Goal: Navigation & Orientation: Find specific page/section

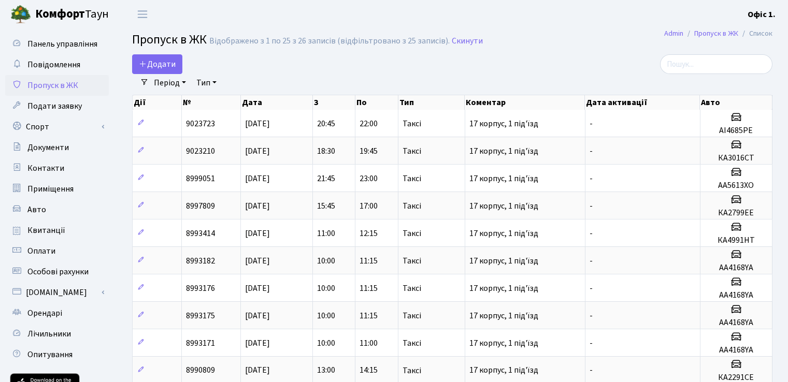
select select "25"
click at [184, 85] on link "Період" at bounding box center [170, 83] width 40 height 18
click at [305, 73] on div "Додати" at bounding box center [343, 64] width 422 height 20
click at [60, 70] on span "Повідомлення" at bounding box center [53, 64] width 53 height 11
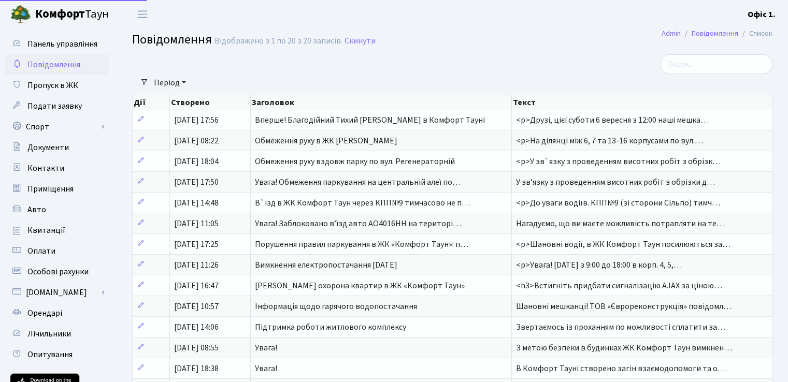
select select "25"
click at [56, 41] on span "Панель управління" at bounding box center [62, 43] width 70 height 11
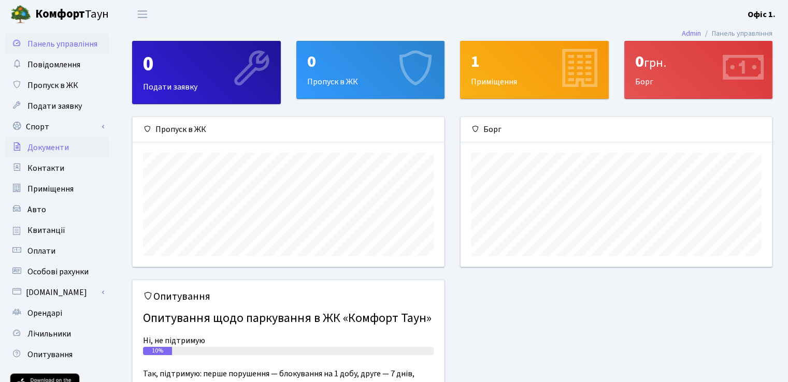
click at [34, 152] on span "Документи" at bounding box center [47, 147] width 41 height 11
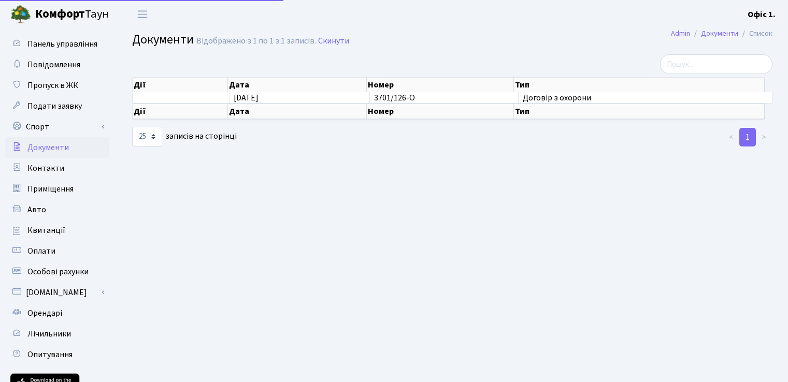
select select "25"
click at [37, 164] on span "Контакти" at bounding box center [45, 168] width 37 height 11
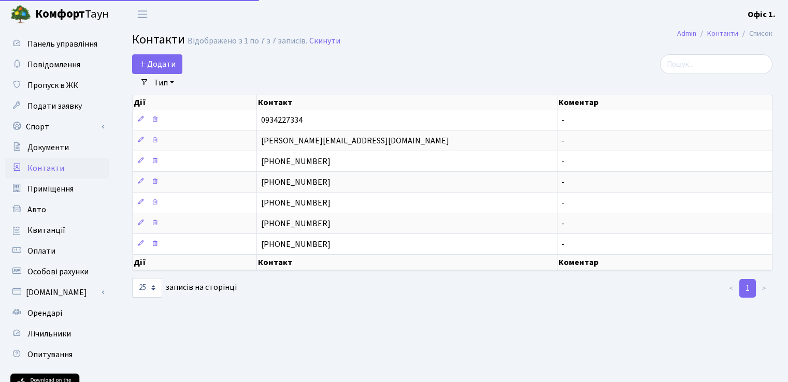
select select "25"
click at [63, 185] on span "Приміщення" at bounding box center [50, 188] width 46 height 11
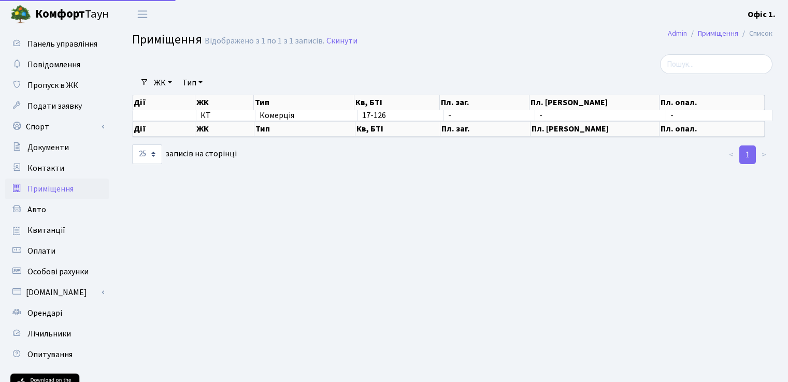
select select "25"
click at [58, 212] on link "Авто" at bounding box center [57, 209] width 104 height 21
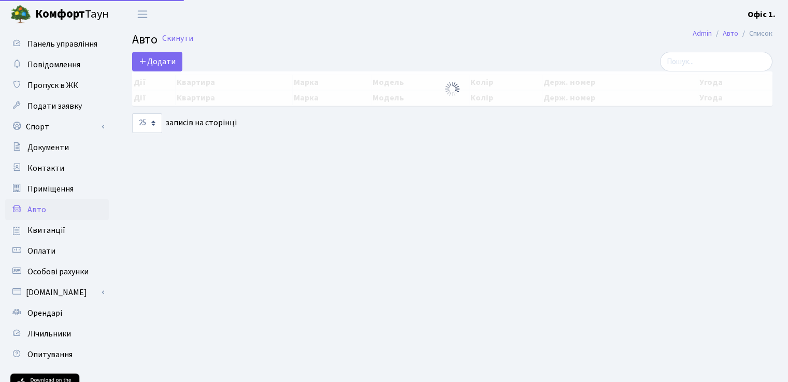
select select "25"
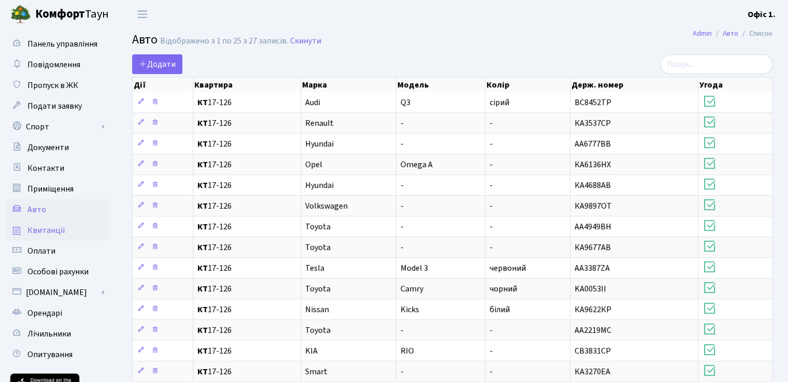
click at [46, 226] on span "Квитанції" at bounding box center [46, 230] width 38 height 11
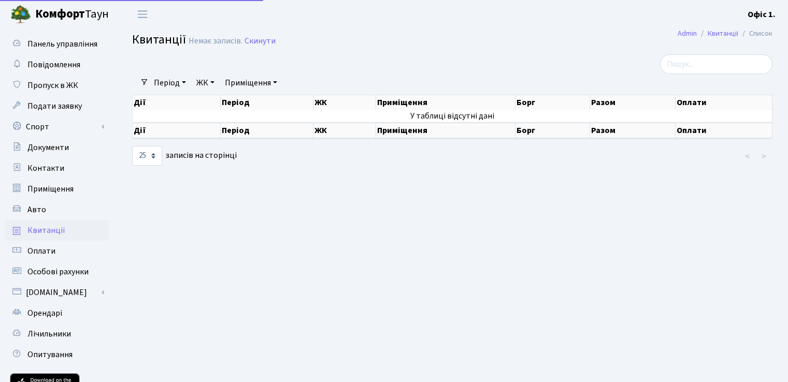
select select "25"
click at [44, 249] on span "Оплати" at bounding box center [41, 251] width 28 height 11
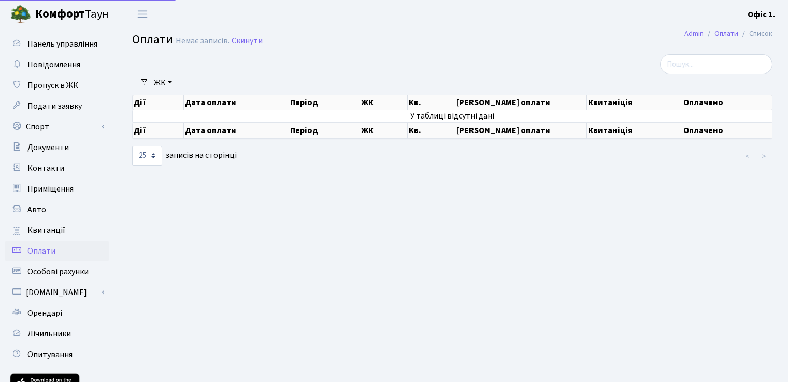
select select "25"
click at [41, 308] on span "Орендарі" at bounding box center [44, 313] width 35 height 11
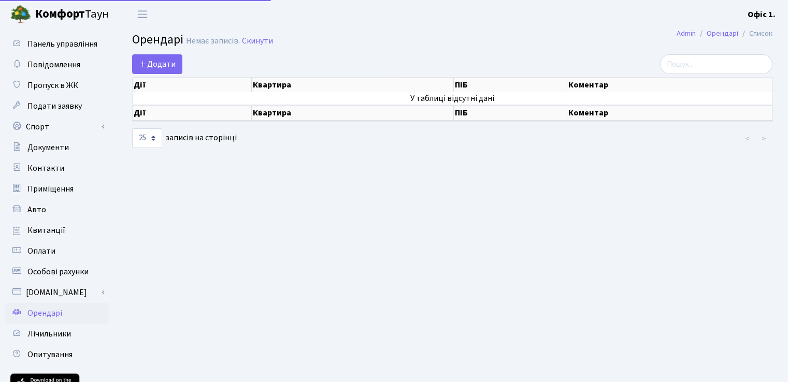
select select "25"
click at [57, 80] on span "Пропуск в ЖК" at bounding box center [52, 85] width 51 height 11
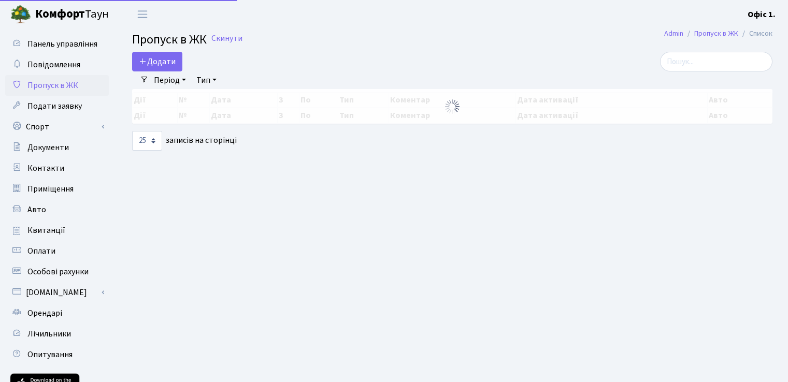
select select "25"
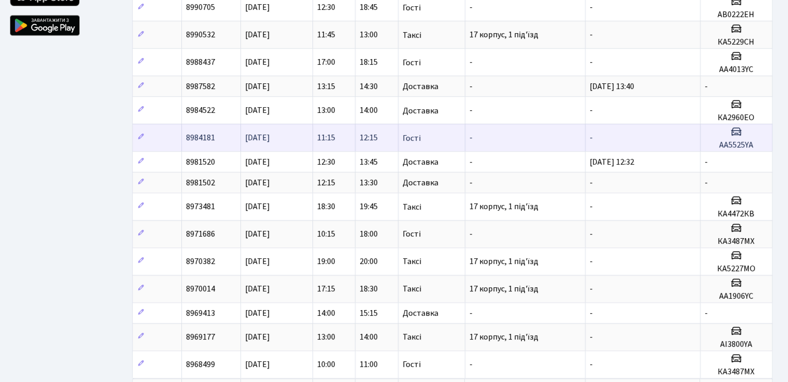
scroll to position [453, 0]
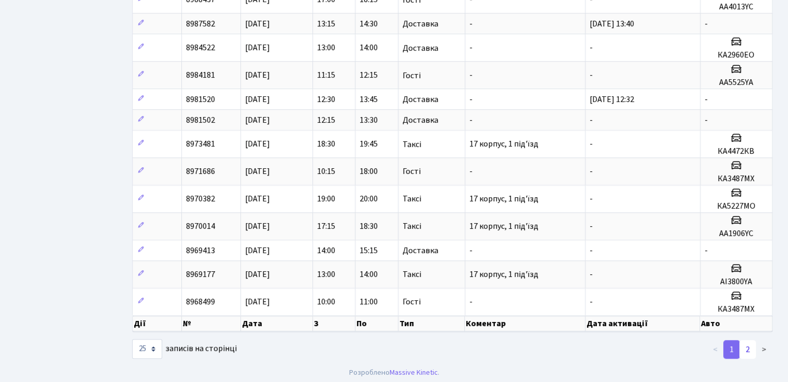
click at [748, 344] on link "2" at bounding box center [747, 349] width 17 height 19
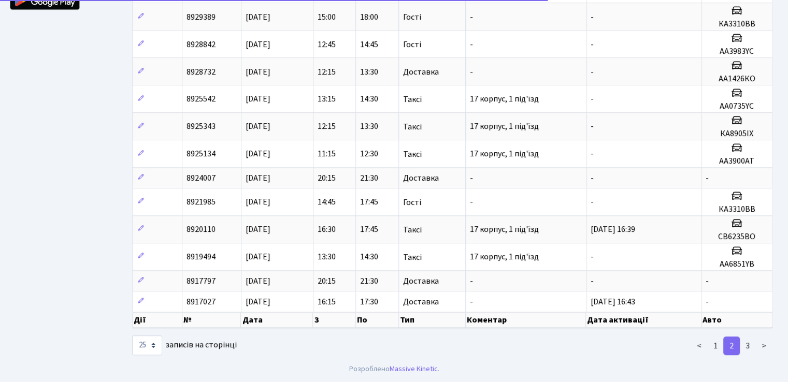
scroll to position [412, 0]
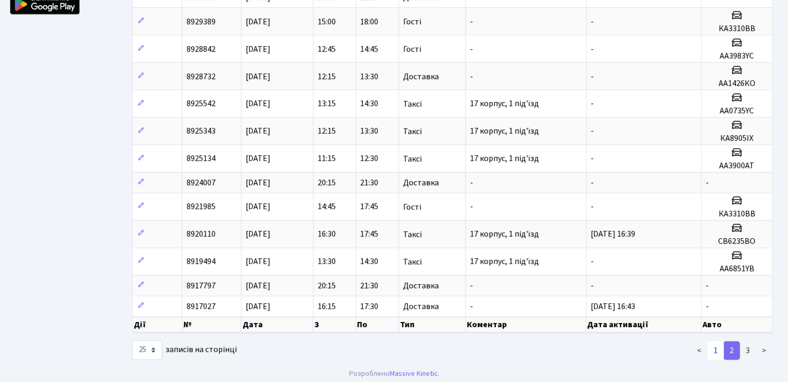
click at [718, 345] on link "1" at bounding box center [715, 350] width 17 height 19
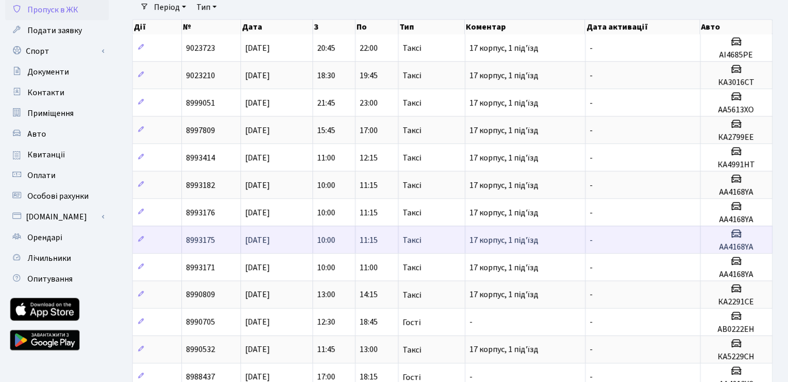
scroll to position [0, 0]
